Goal: Task Accomplishment & Management: Manage account settings

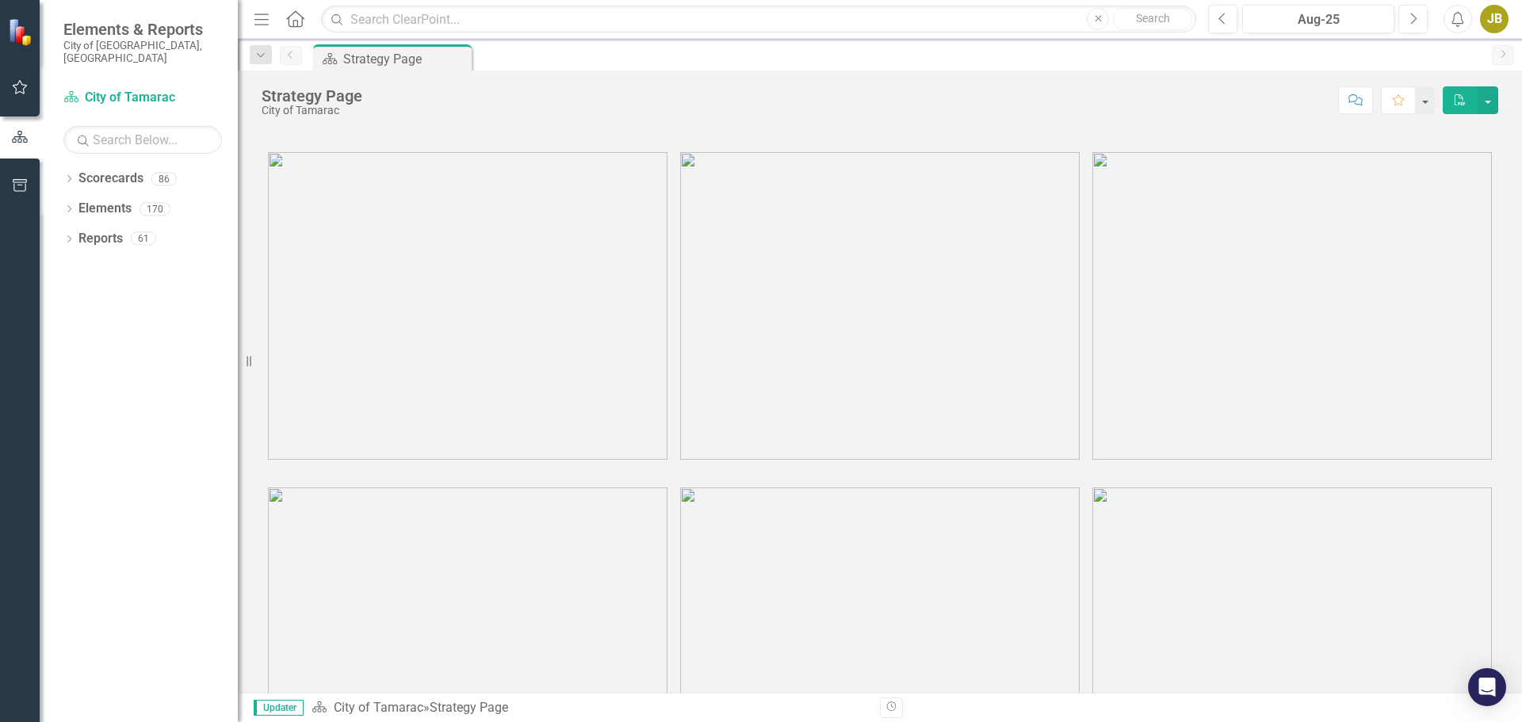
click at [78, 168] on div "Dropdown Scorecards 86" at bounding box center [150, 181] width 174 height 30
click at [71, 176] on icon "Dropdown" at bounding box center [68, 180] width 11 height 9
click at [81, 204] on icon "Dropdown" at bounding box center [77, 209] width 12 height 10
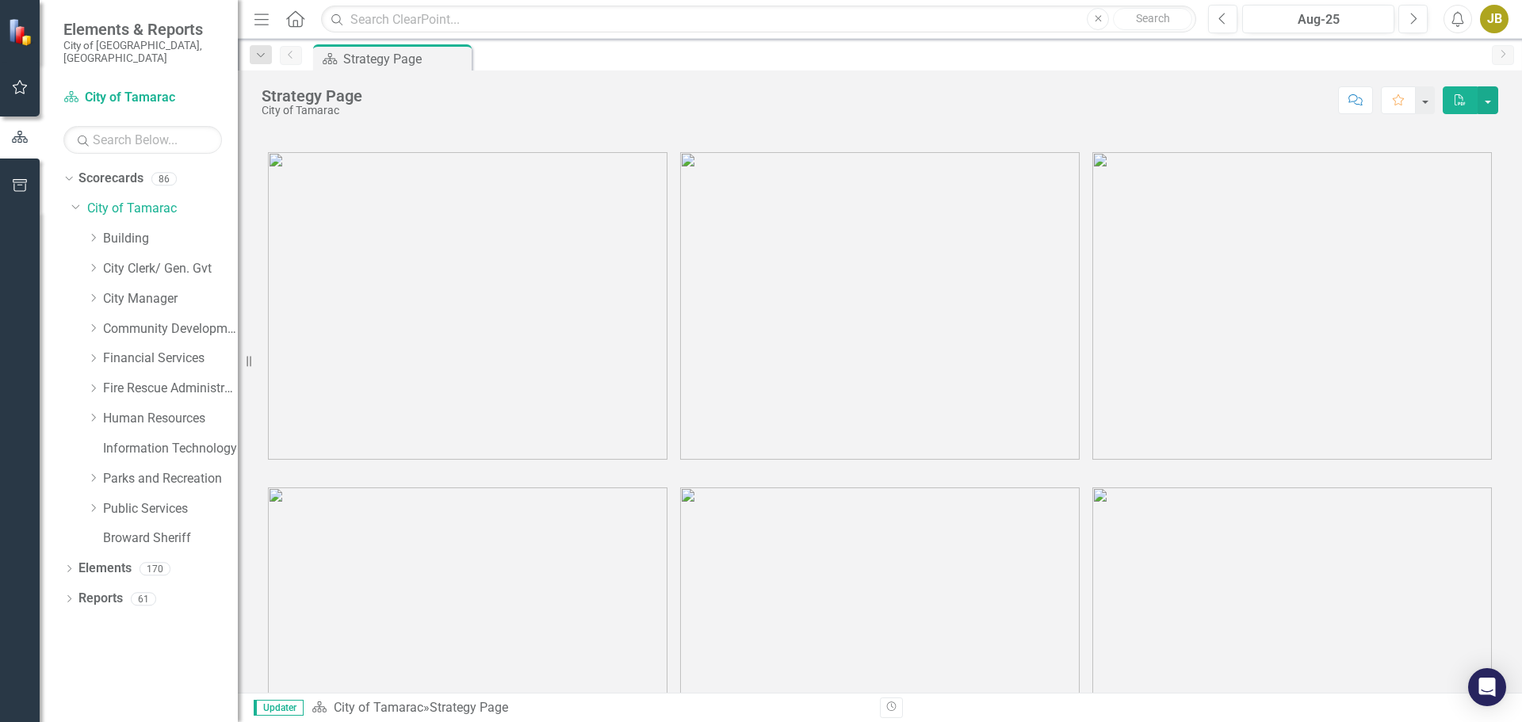
click at [97, 473] on icon "Dropdown" at bounding box center [93, 478] width 12 height 10
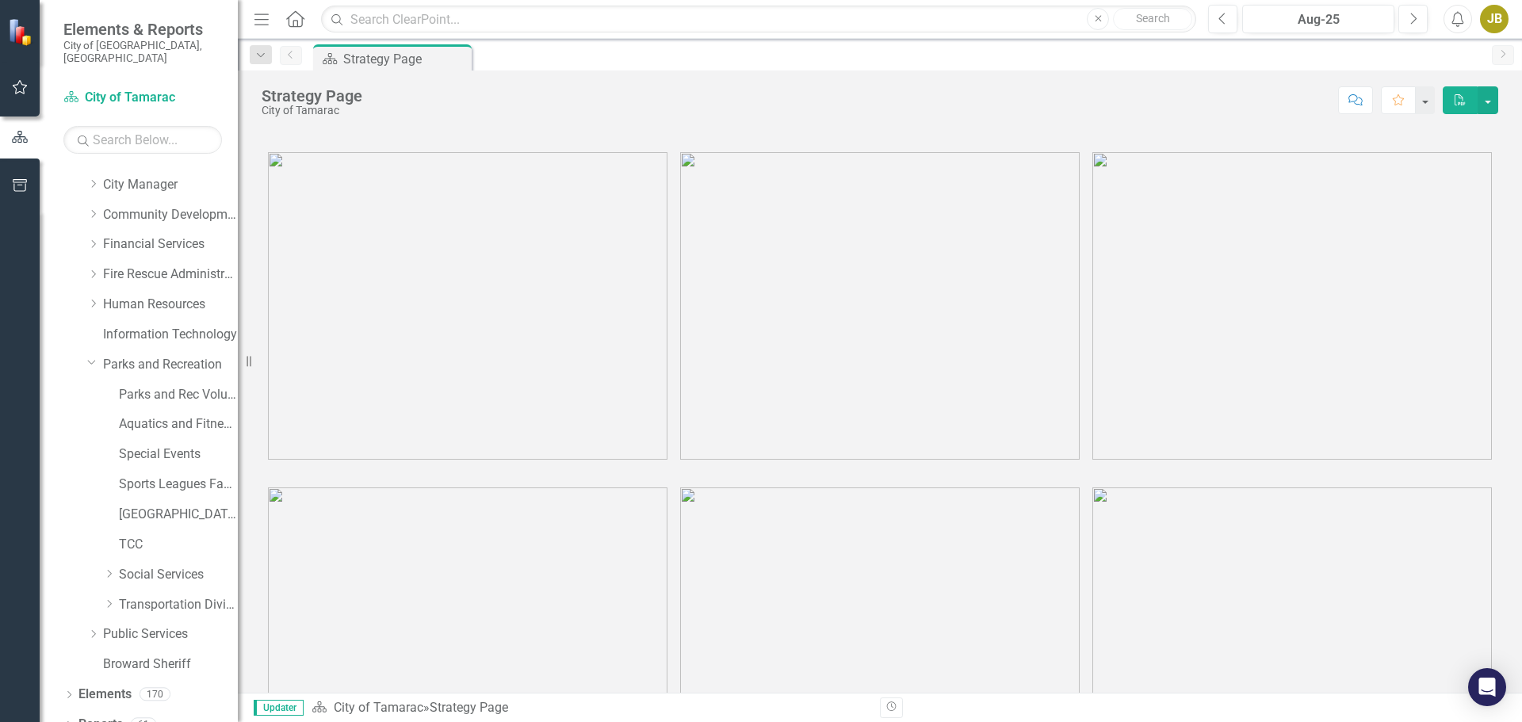
scroll to position [121, 0]
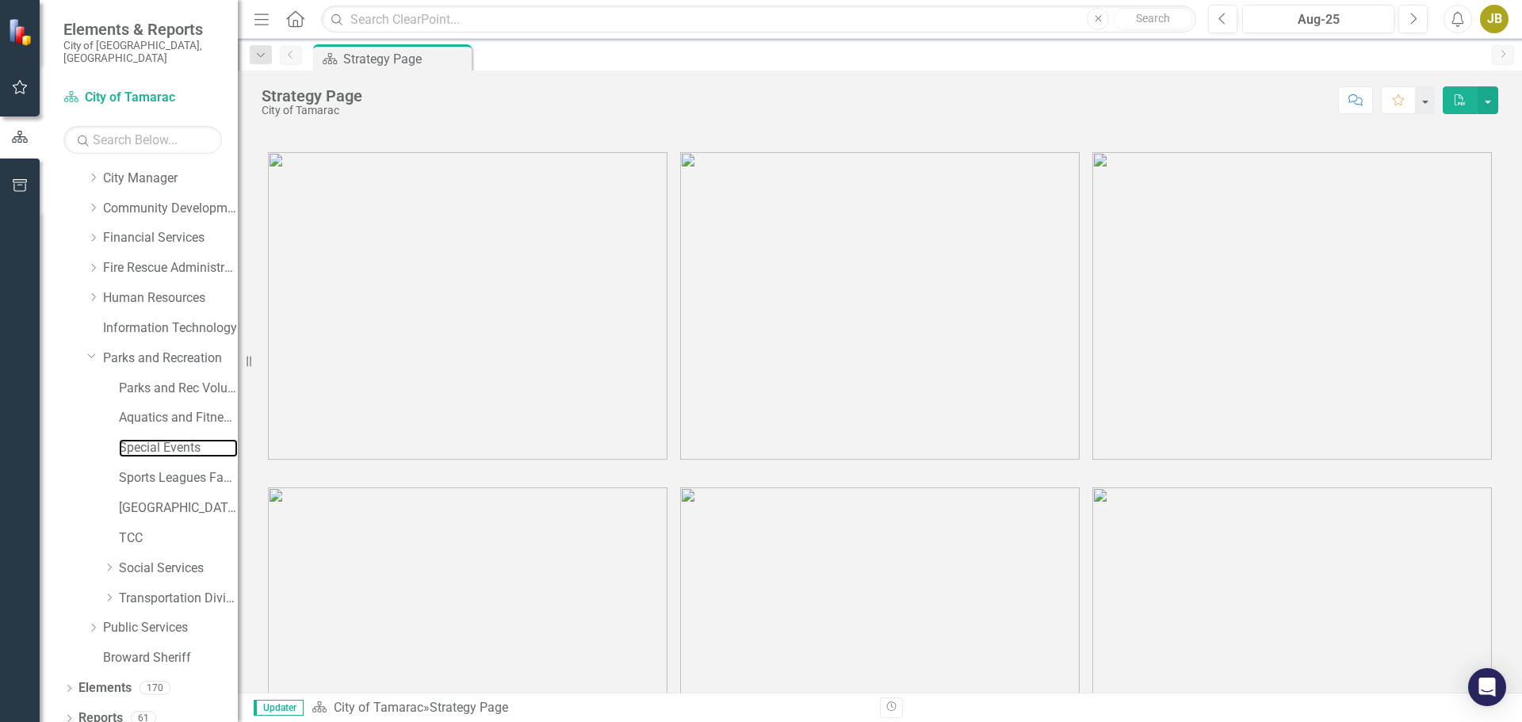
click at [159, 439] on link "Special Events" at bounding box center [178, 448] width 119 height 18
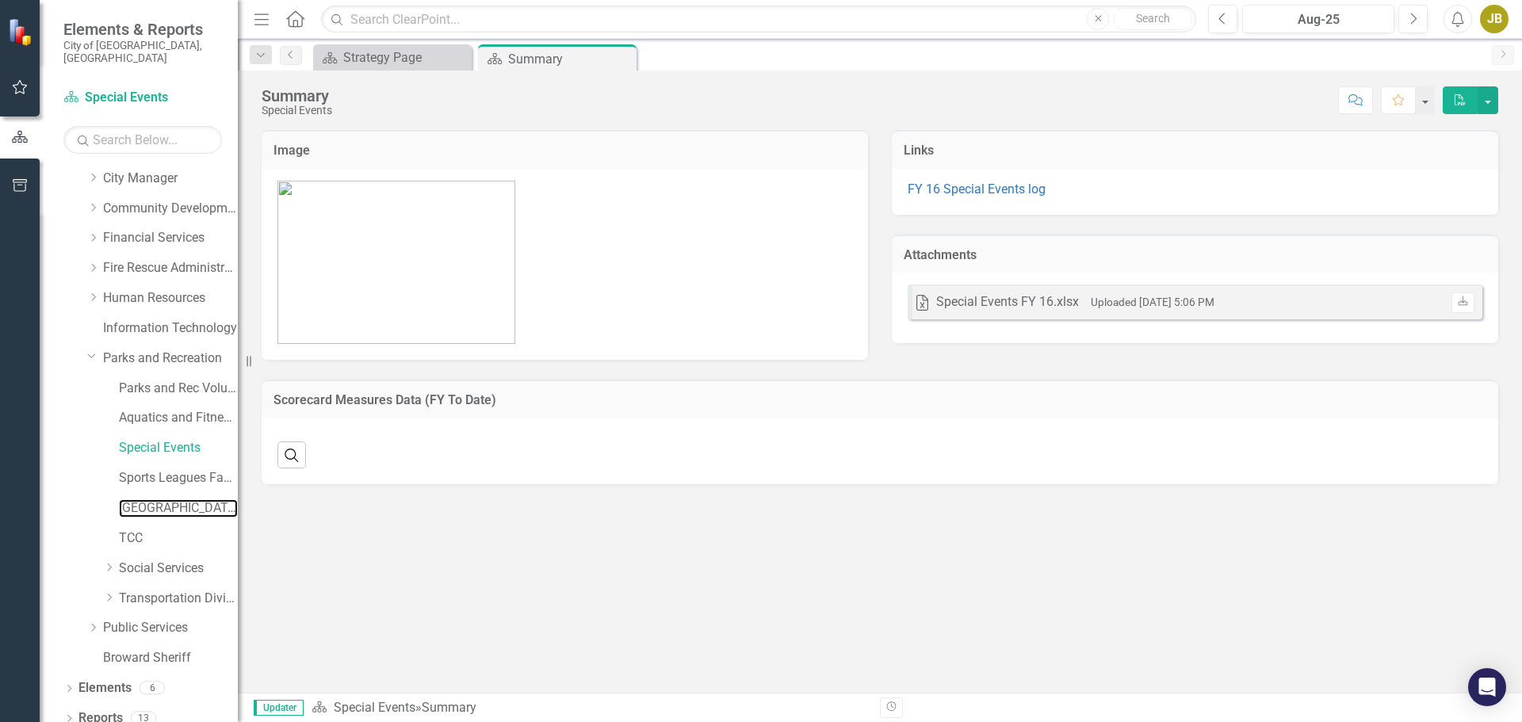
click at [148, 499] on link "[GEOGRAPHIC_DATA]" at bounding box center [178, 508] width 119 height 18
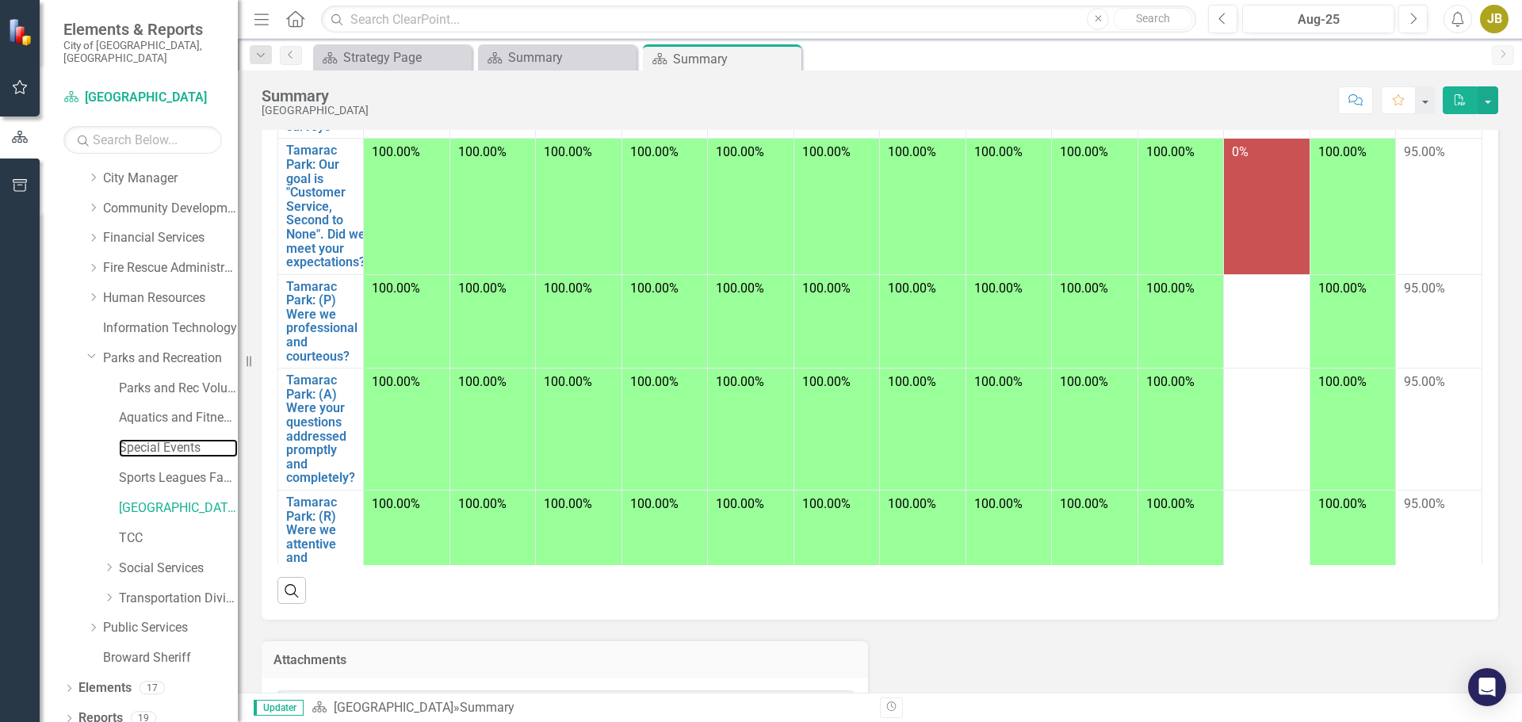
click at [143, 439] on link "Special Events" at bounding box center [178, 448] width 119 height 18
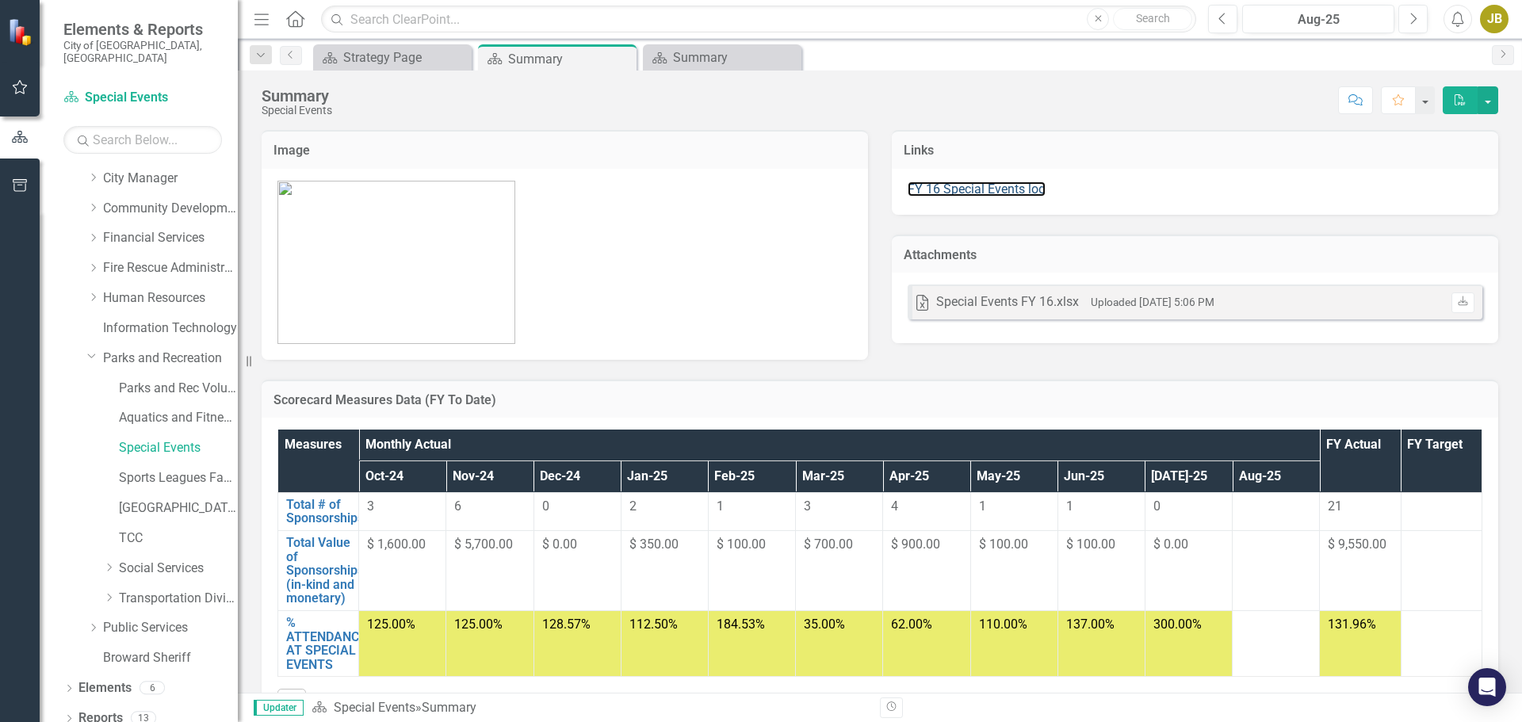
click at [975, 192] on link "FY 16 Special Events log" at bounding box center [977, 189] width 138 height 15
click at [331, 516] on link "Total # of Sponsorships" at bounding box center [325, 512] width 78 height 28
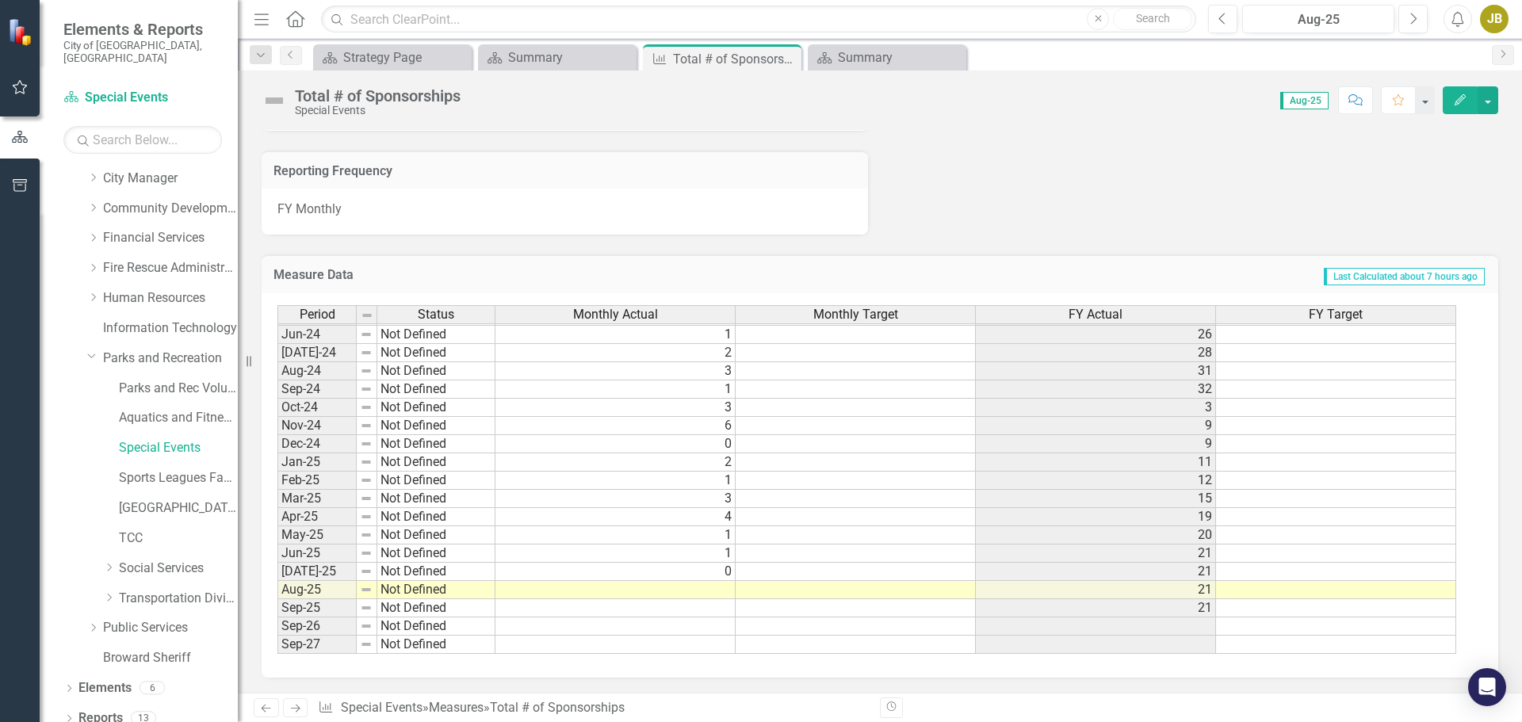
scroll to position [955, 0]
click at [726, 588] on tbody "Apr-23 Not Defined 2 [DATE]-23 Not Defined 4 [DATE]-23 Not Defined 3 [DATE]-23 …" at bounding box center [866, 361] width 1179 height 584
click at [723, 592] on td at bounding box center [615, 589] width 240 height 18
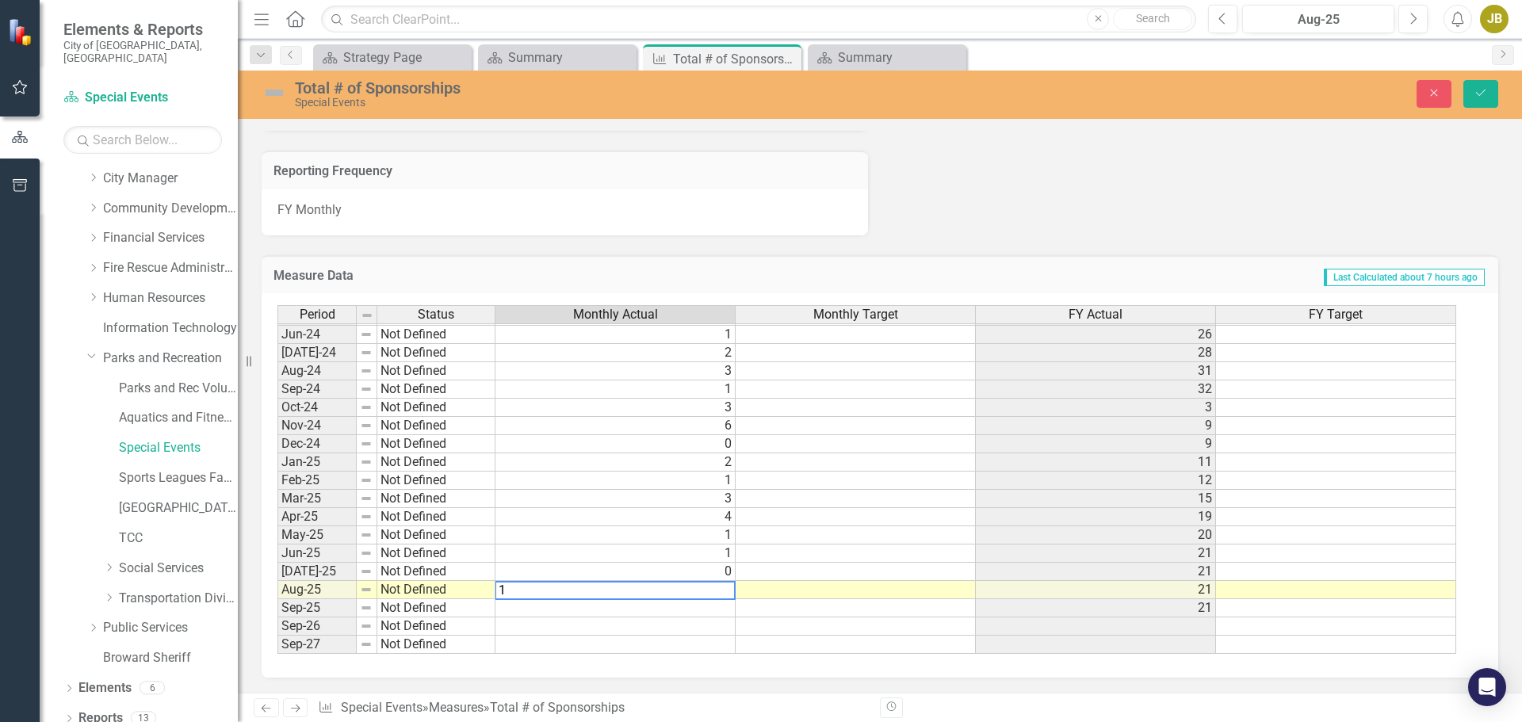
type textarea "1"
click at [1489, 91] on button "Save" at bounding box center [1480, 94] width 35 height 28
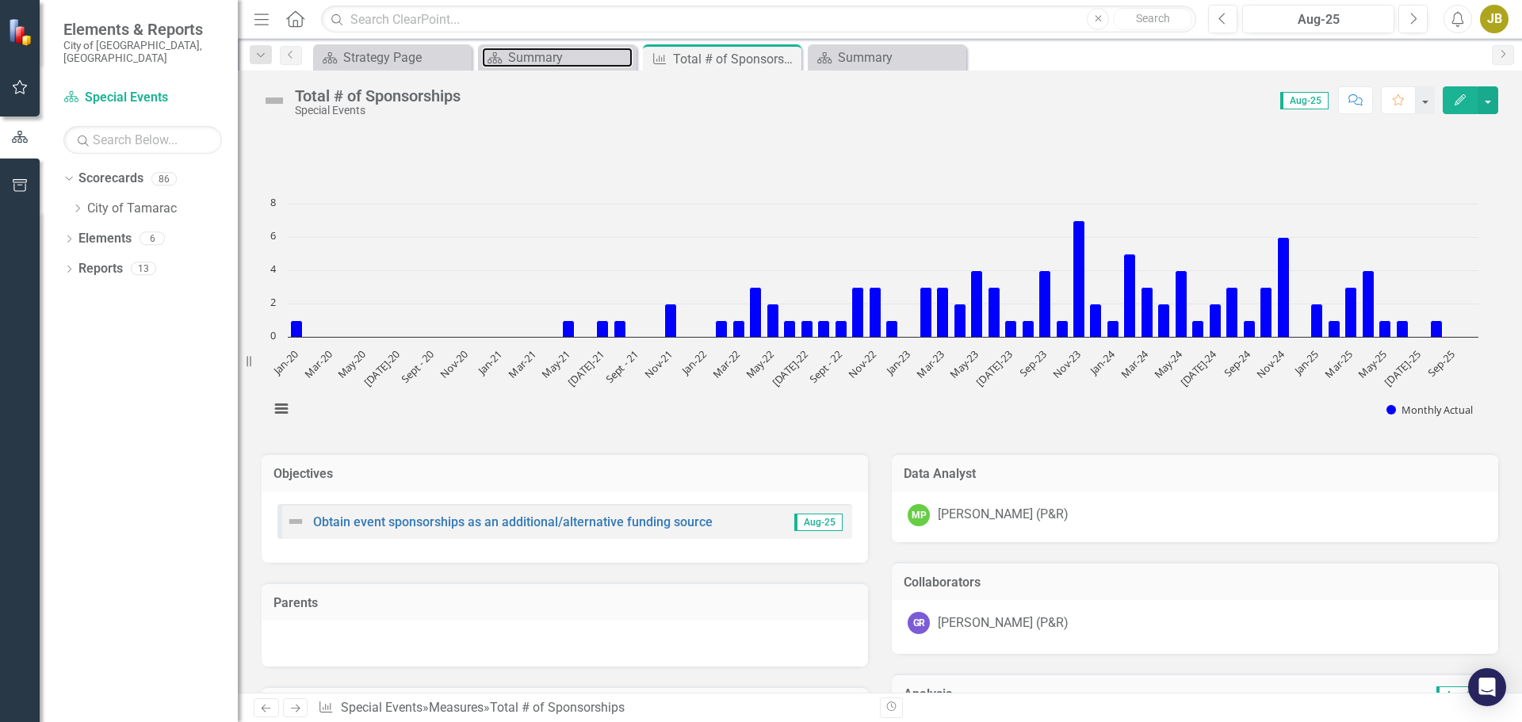
click at [587, 67] on div "Summary" at bounding box center [570, 58] width 124 height 20
click at [565, 55] on div "Summary" at bounding box center [570, 58] width 124 height 20
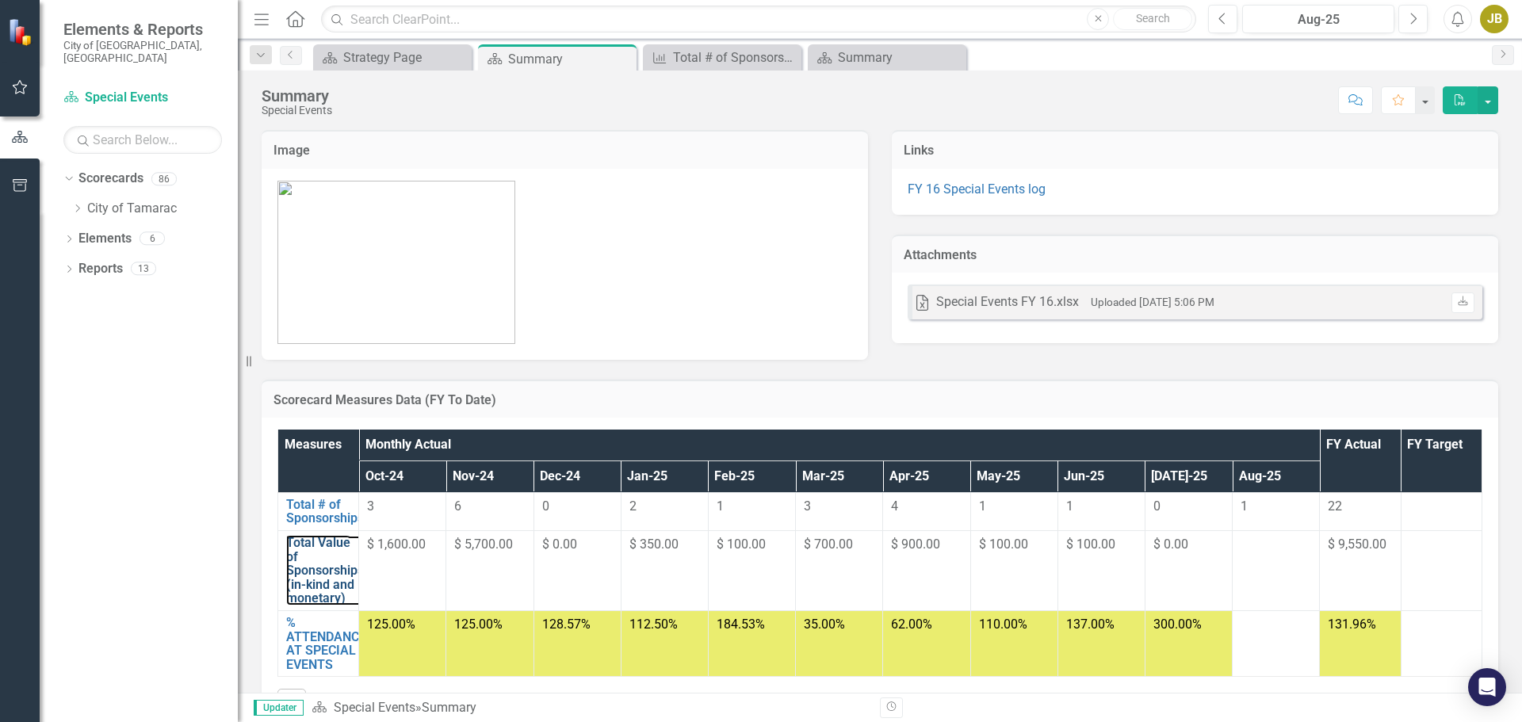
click at [306, 573] on link "Total Value of Sponsorships (in-kind and monetary)" at bounding box center [325, 571] width 78 height 70
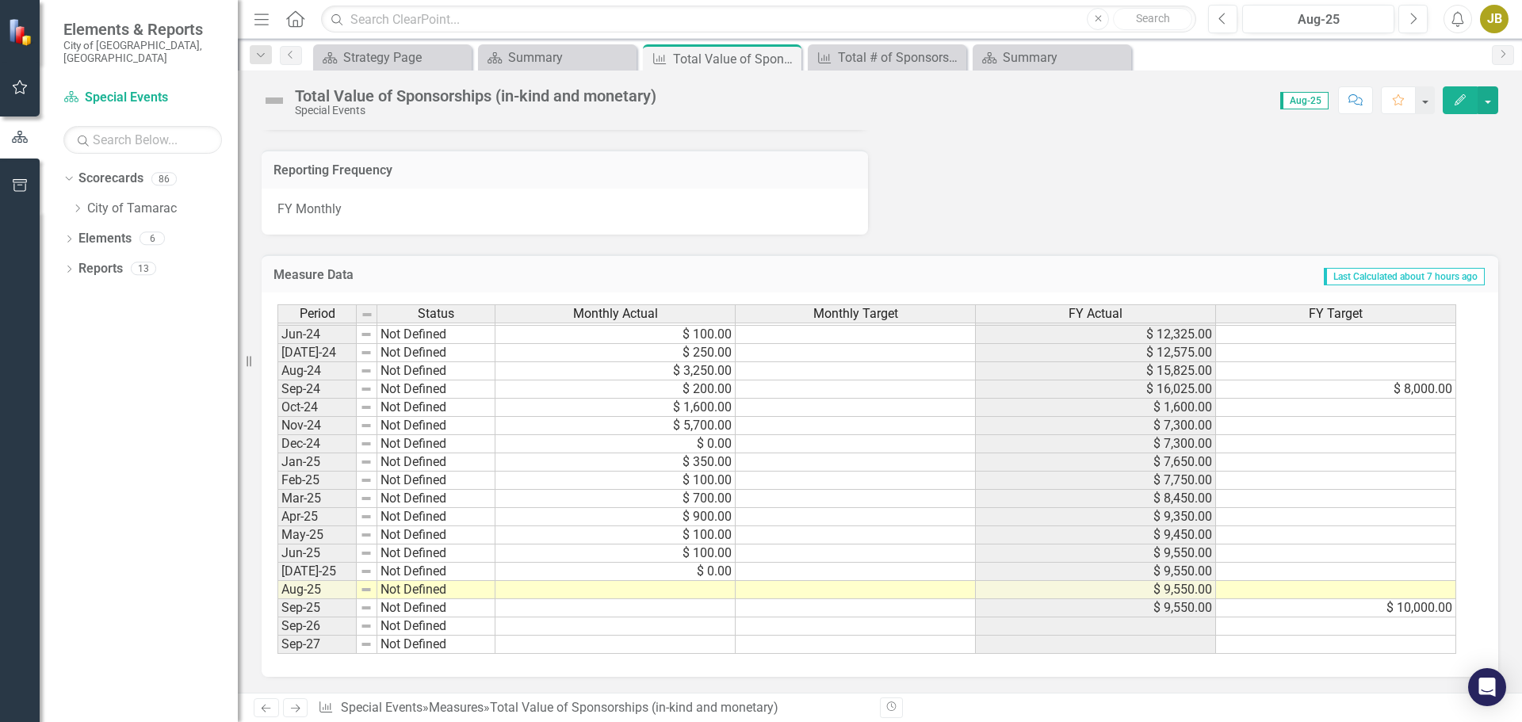
scroll to position [583, 0]
click at [720, 590] on td at bounding box center [615, 589] width 240 height 18
click at [720, 471] on td "$ 350.00" at bounding box center [615, 462] width 240 height 18
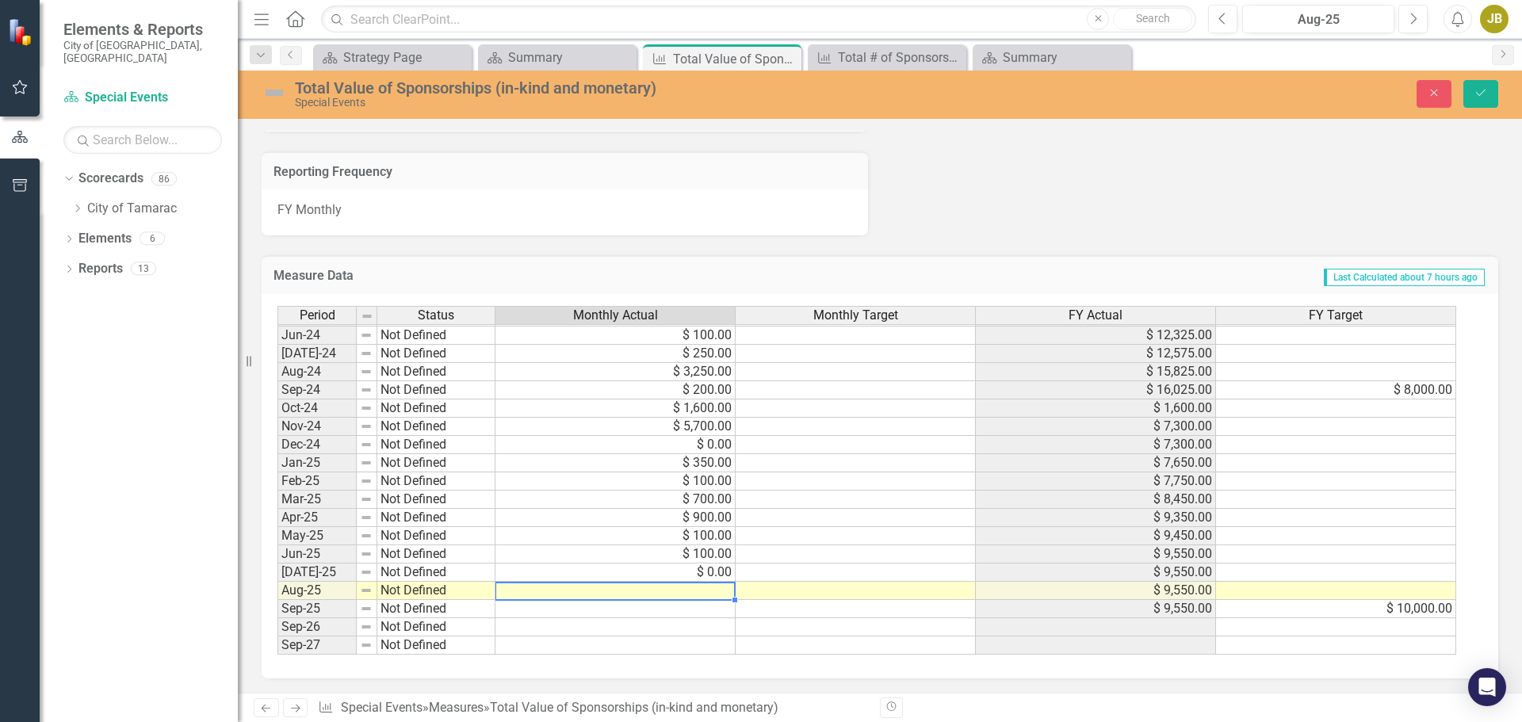
click at [563, 590] on td at bounding box center [615, 591] width 240 height 18
type textarea "100"
click at [1472, 96] on button "Save" at bounding box center [1480, 94] width 35 height 28
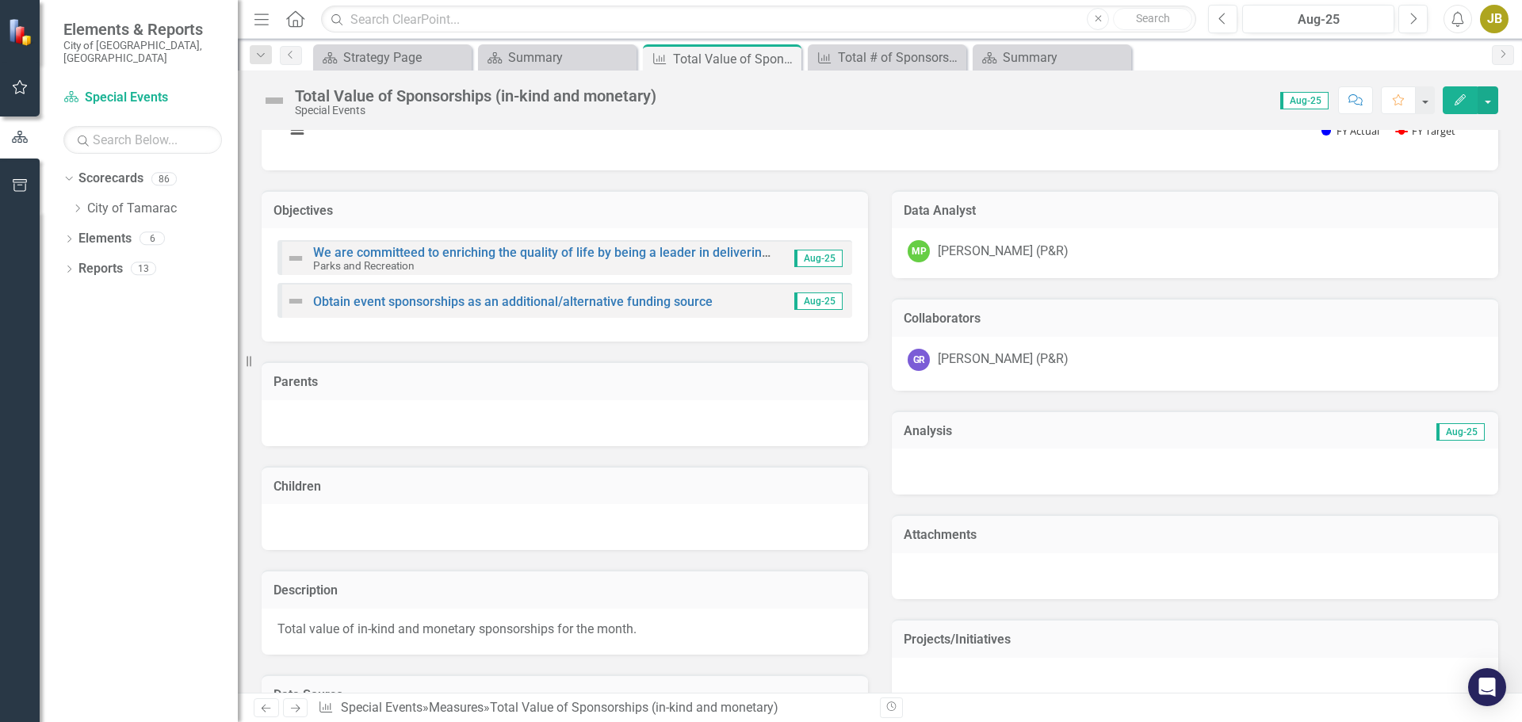
scroll to position [45, 0]
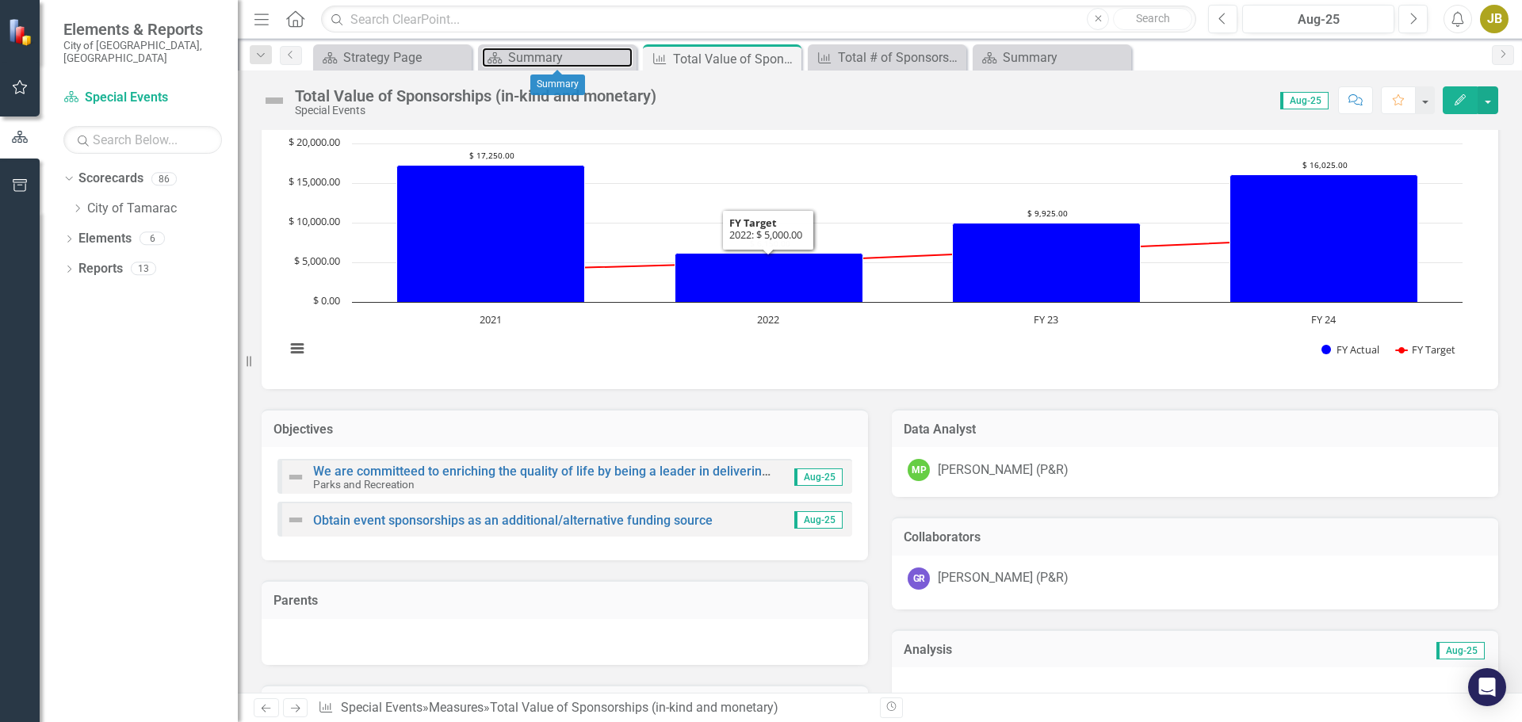
click at [548, 54] on div "Summary" at bounding box center [570, 58] width 124 height 20
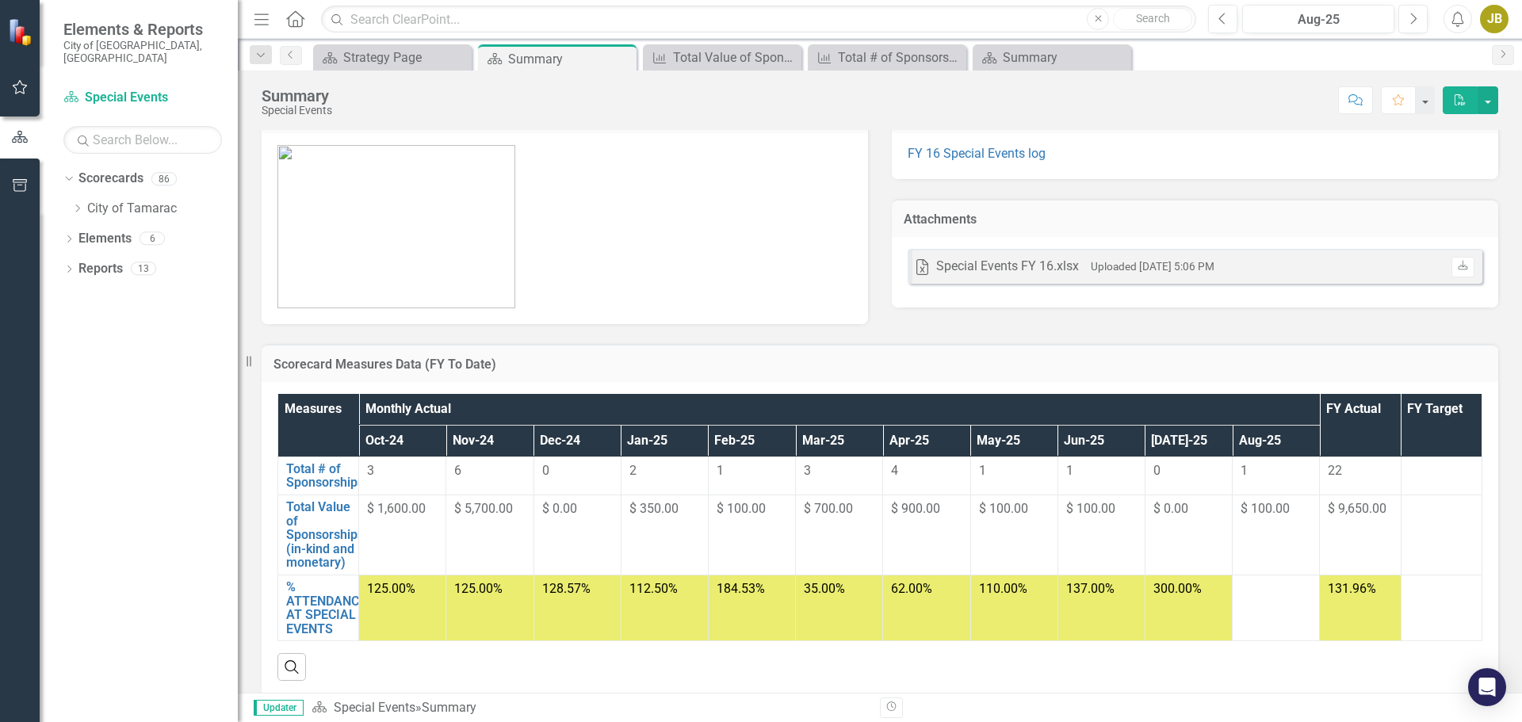
scroll to position [55, 0]
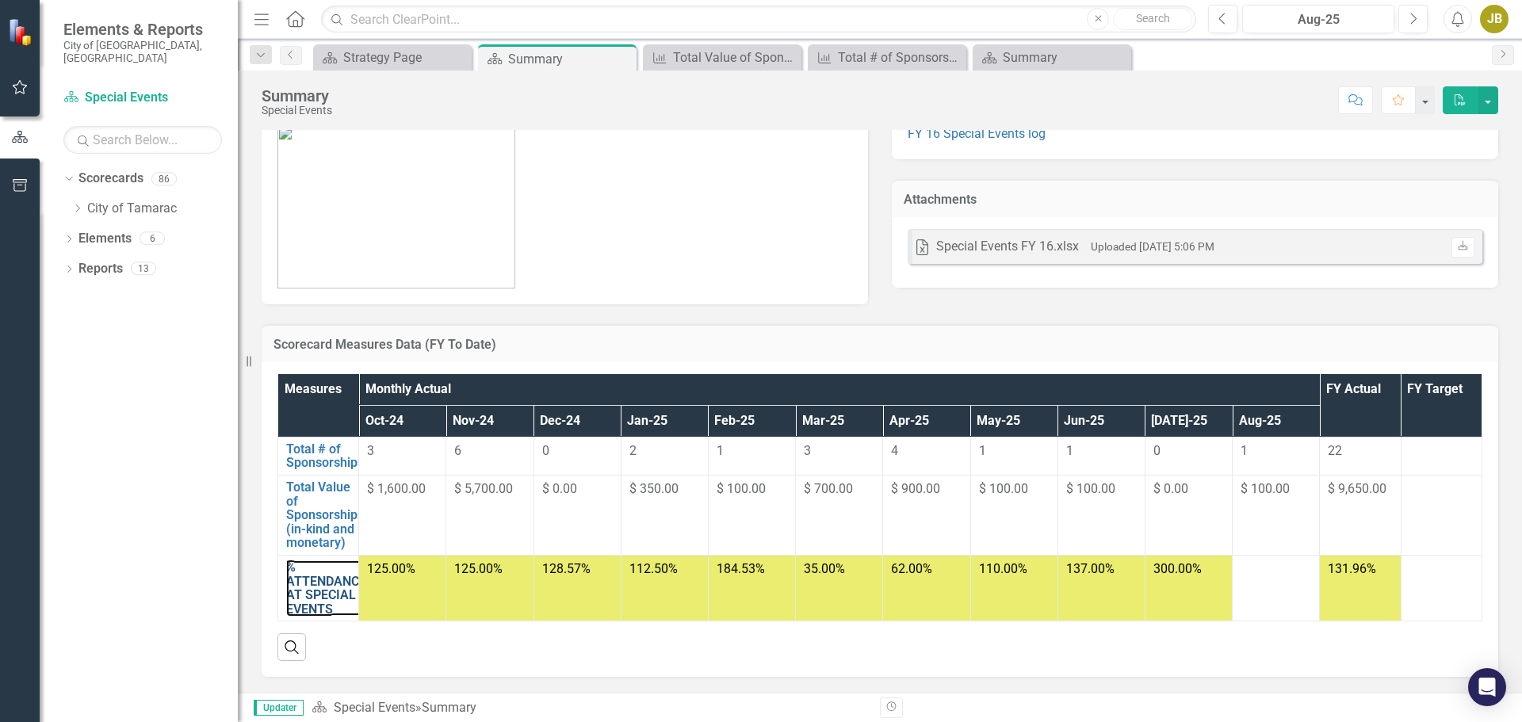
click at [312, 598] on link "% ATTENDANCE AT SPECIAL EVENTS" at bounding box center [326, 587] width 80 height 55
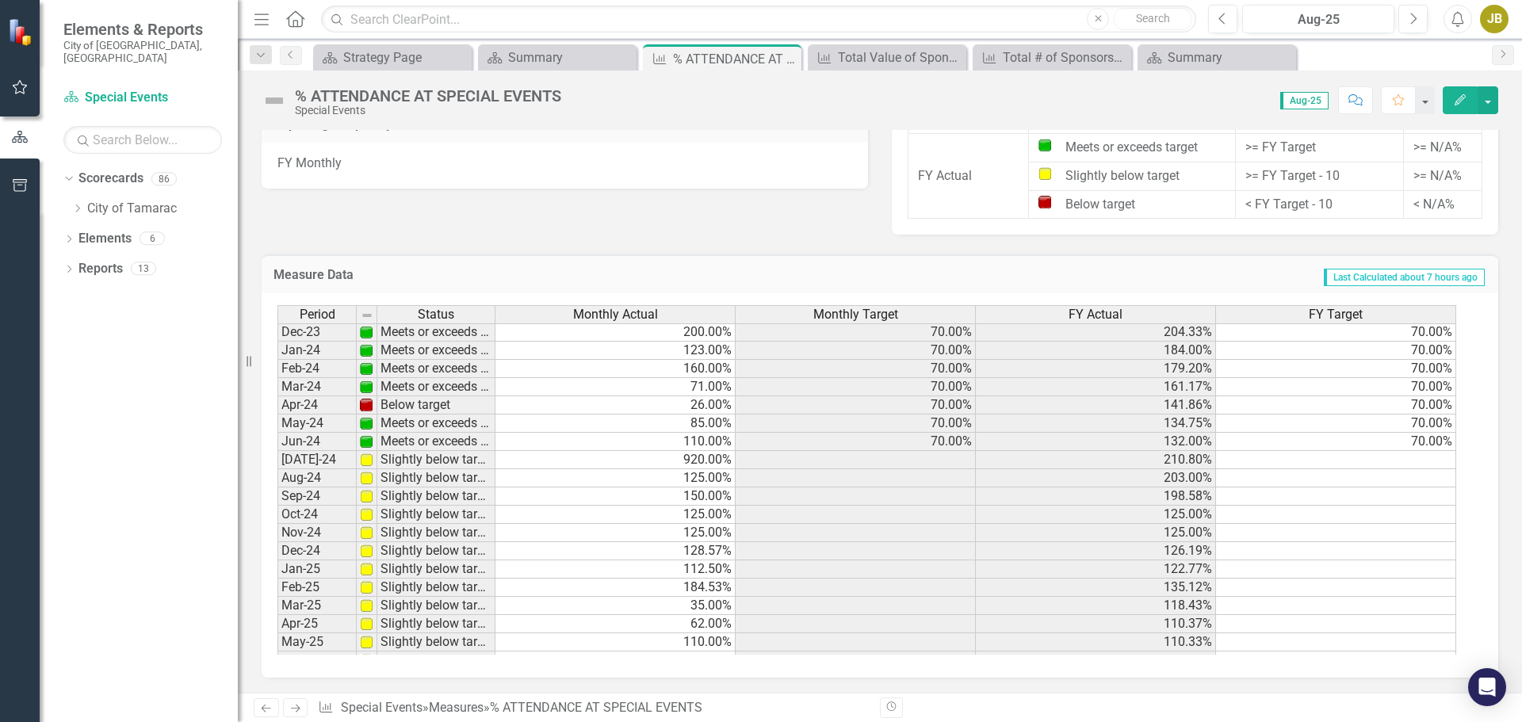
scroll to position [583, 0]
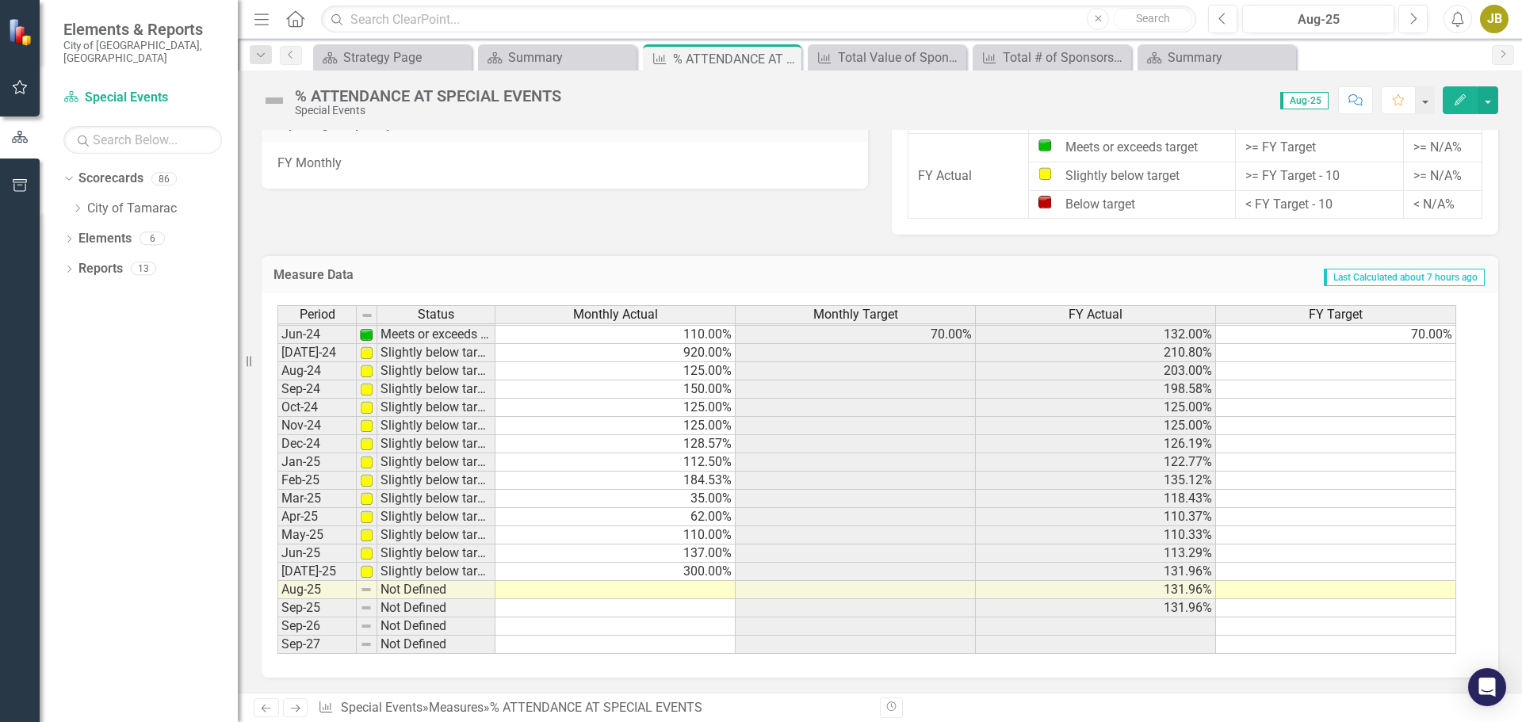
click at [709, 588] on td at bounding box center [615, 590] width 240 height 18
click at [709, 545] on td "110.00%" at bounding box center [615, 535] width 240 height 18
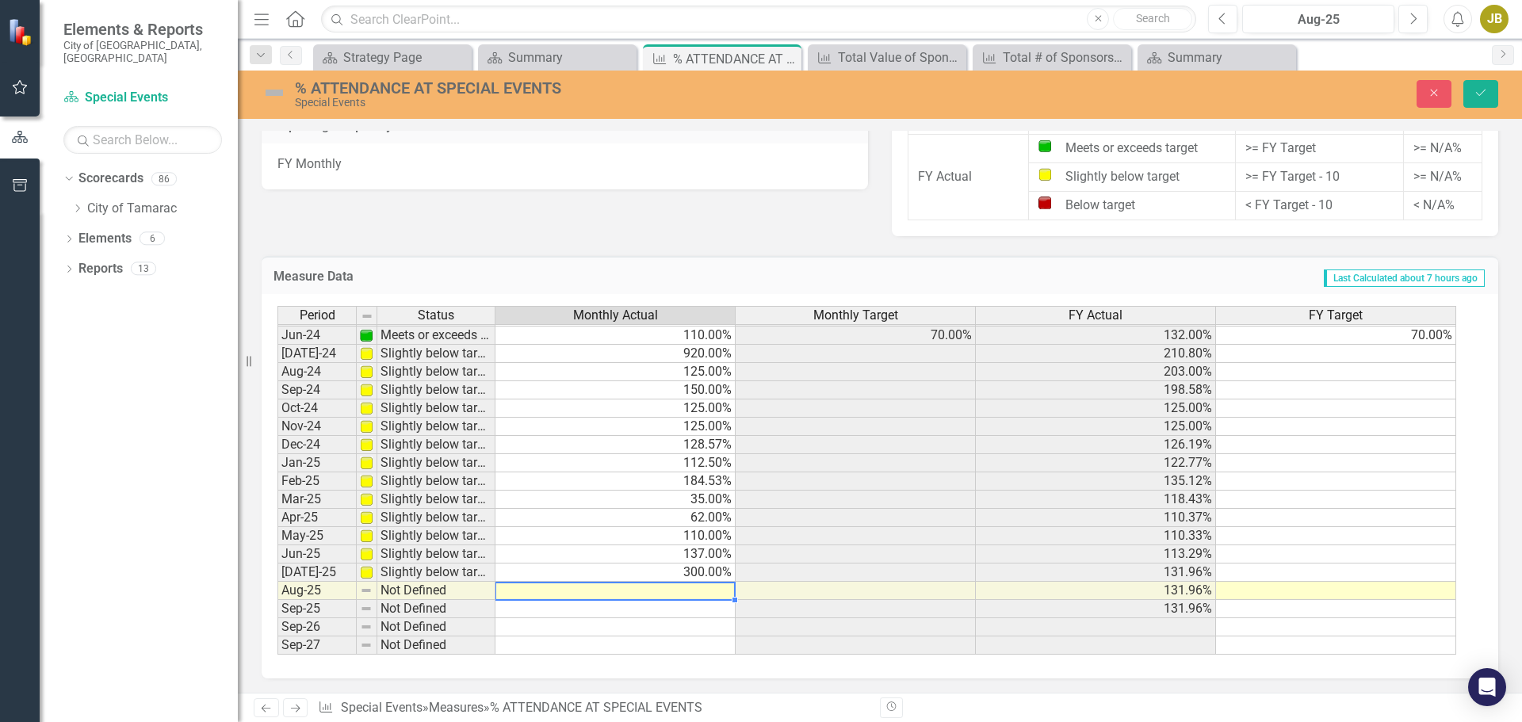
click at [659, 594] on td at bounding box center [615, 591] width 240 height 18
type textarea "100"
click at [587, 277] on h3 "Measure Data" at bounding box center [474, 277] width 400 height 14
click at [1472, 105] on button "Save" at bounding box center [1480, 94] width 35 height 28
